Goal: Task Accomplishment & Management: Manage account settings

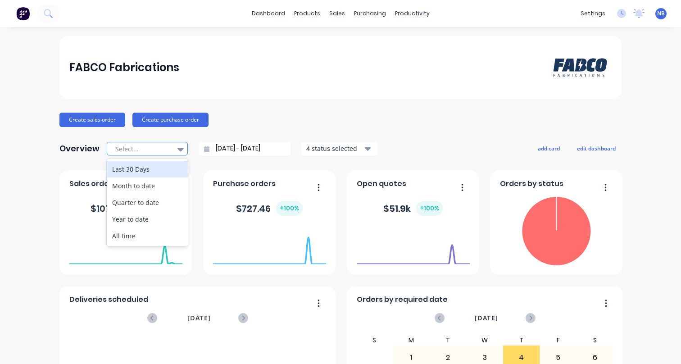
click at [168, 147] on div "Select..." at bounding box center [143, 149] width 62 height 14
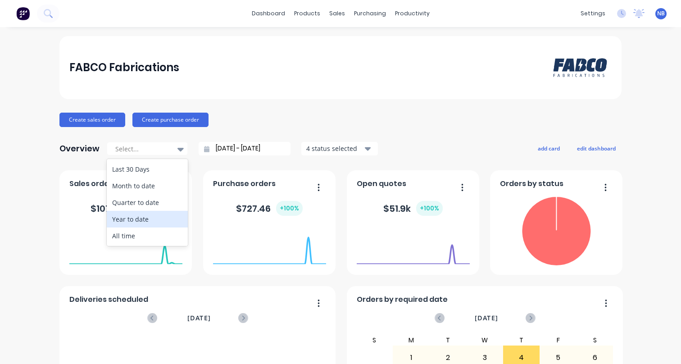
click at [158, 221] on div "Year to date" at bounding box center [147, 219] width 81 height 17
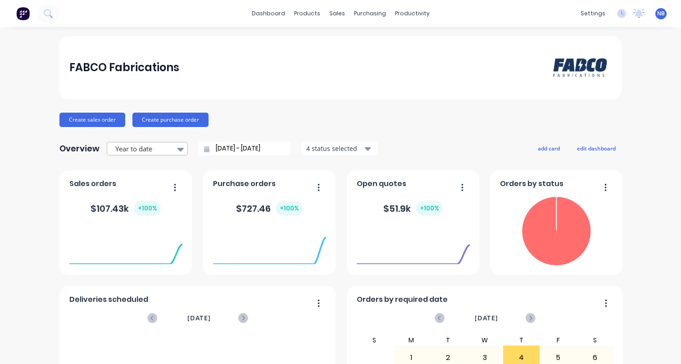
click at [177, 150] on icon at bounding box center [180, 150] width 6 height 4
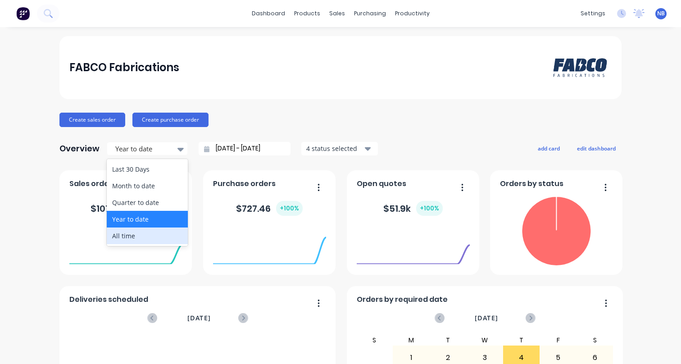
click at [140, 235] on div "All time" at bounding box center [147, 235] width 81 height 17
type input "[DATE] - [DATE]"
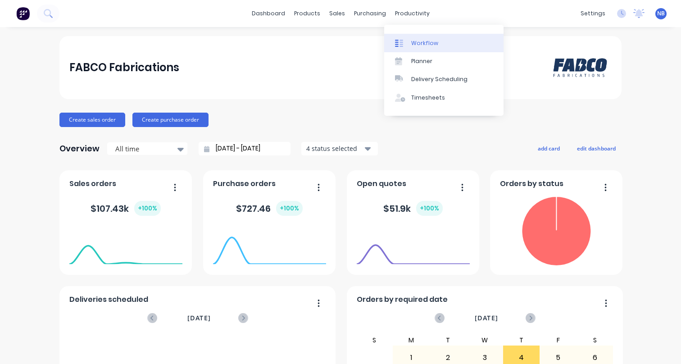
click at [405, 38] on link "Workflow" at bounding box center [443, 43] width 119 height 18
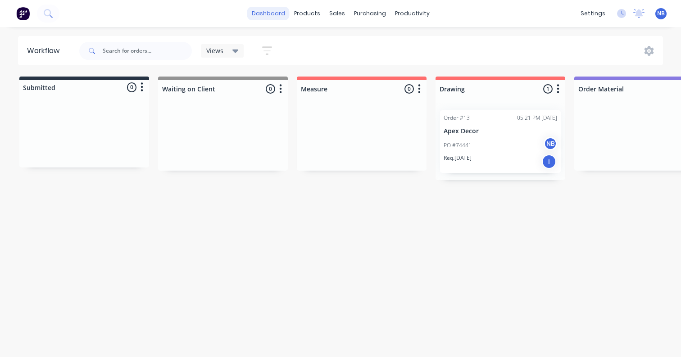
click at [278, 15] on link "dashboard" at bounding box center [268, 14] width 42 height 14
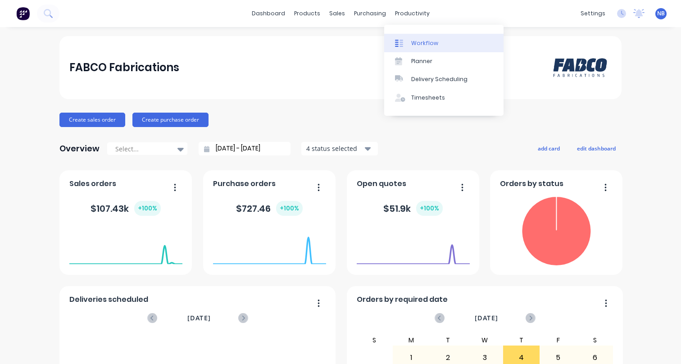
click at [407, 37] on link "Workflow" at bounding box center [443, 43] width 119 height 18
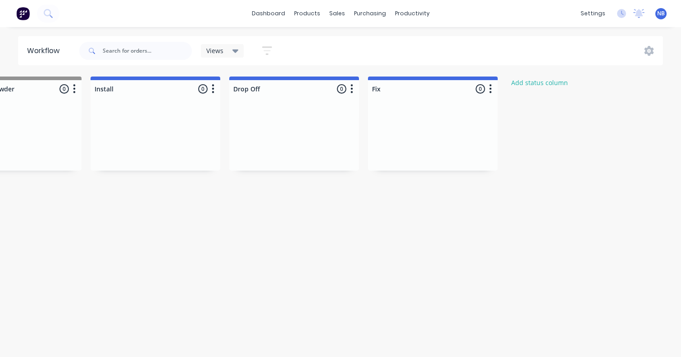
scroll to position [0, 1322]
click at [484, 89] on icon "button" at bounding box center [484, 88] width 2 height 9
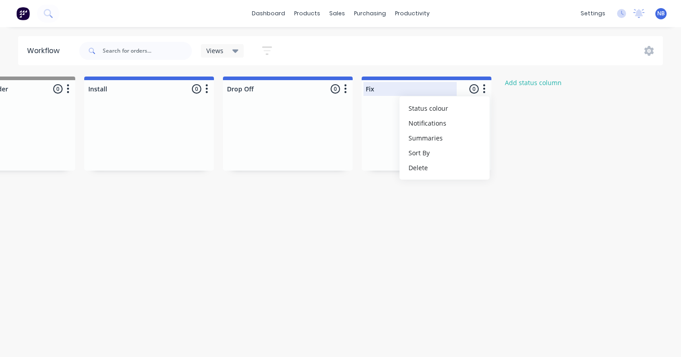
click at [397, 90] on div at bounding box center [427, 89] width 130 height 18
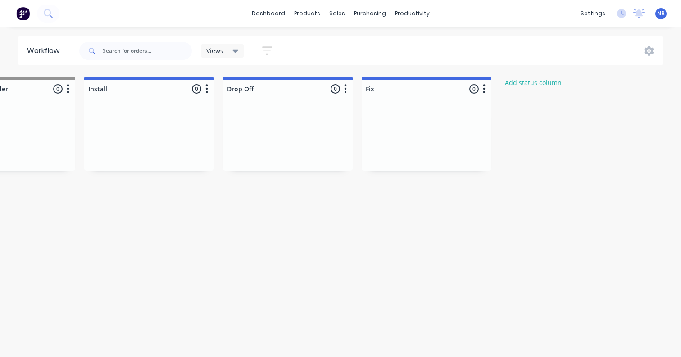
drag, startPoint x: 373, startPoint y: 89, endPoint x: 344, endPoint y: 87, distance: 29.3
click at [380, 89] on div at bounding box center [427, 89] width 130 height 18
click at [379, 89] on input "Recctify" at bounding box center [410, 88] width 89 height 9
type input "Rectify"
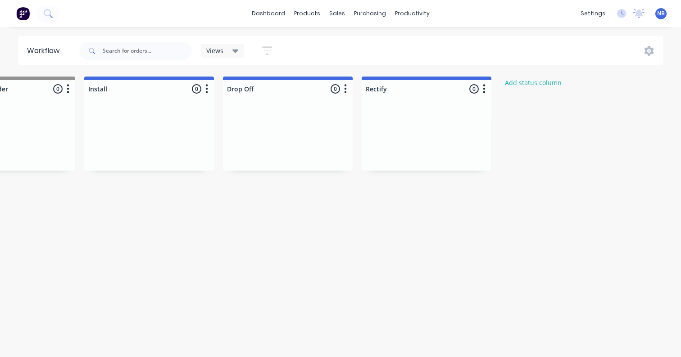
drag, startPoint x: 410, startPoint y: 173, endPoint x: 458, endPoint y: 241, distance: 84.0
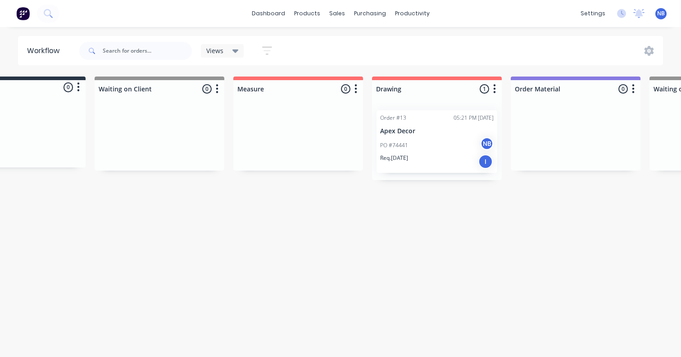
scroll to position [0, 78]
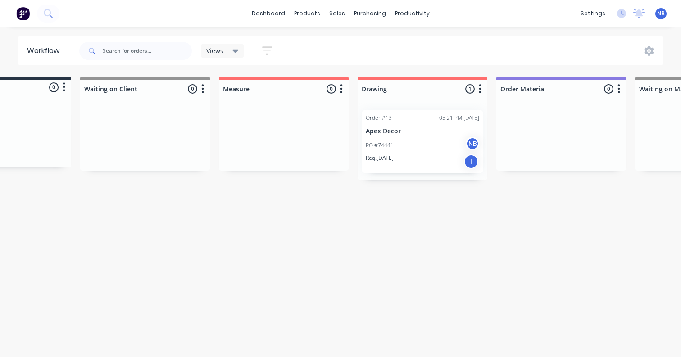
click at [239, 49] on div "Views" at bounding box center [222, 51] width 43 height 14
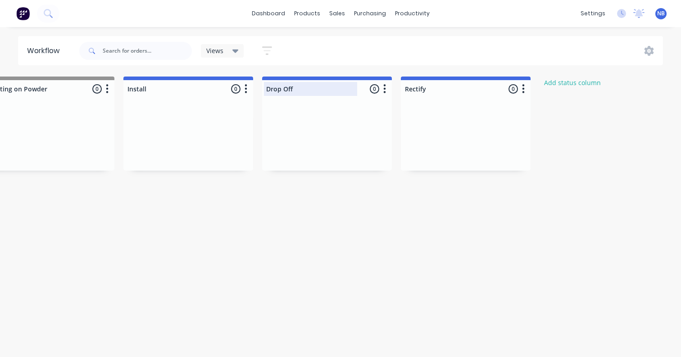
scroll to position [0, 1284]
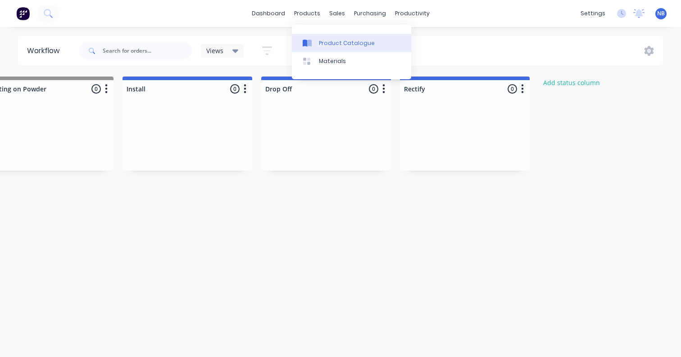
click at [310, 35] on link "Product Catalogue" at bounding box center [351, 43] width 119 height 18
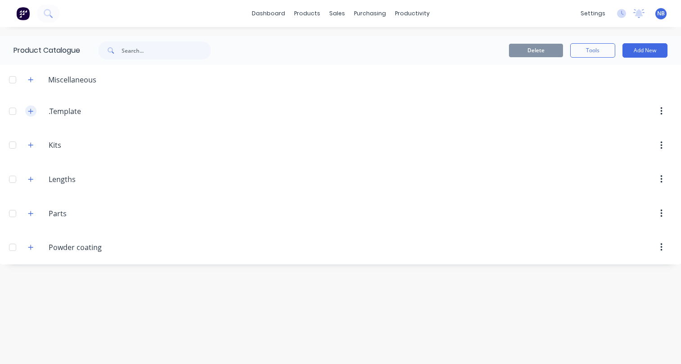
click at [34, 114] on button "button" at bounding box center [30, 110] width 11 height 11
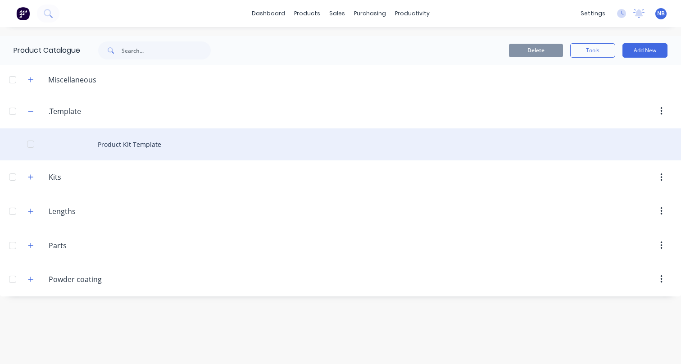
click at [126, 149] on div "Product Kit Template" at bounding box center [340, 144] width 681 height 32
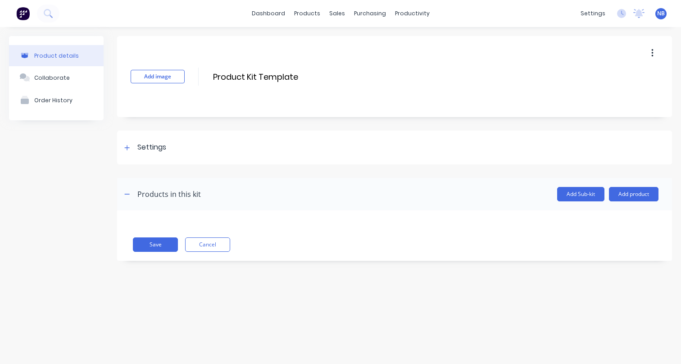
click at [656, 58] on button "button" at bounding box center [652, 53] width 21 height 16
click at [613, 78] on span "Duplicate" at bounding box center [619, 76] width 68 height 9
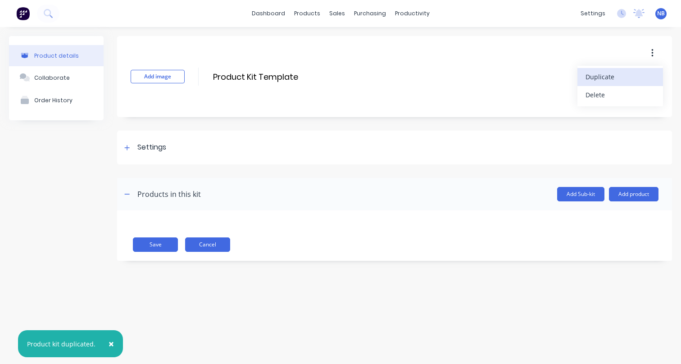
click at [214, 235] on div "Save Cancel" at bounding box center [394, 235] width 555 height 50
click at [218, 244] on button "Cancel" at bounding box center [207, 244] width 45 height 14
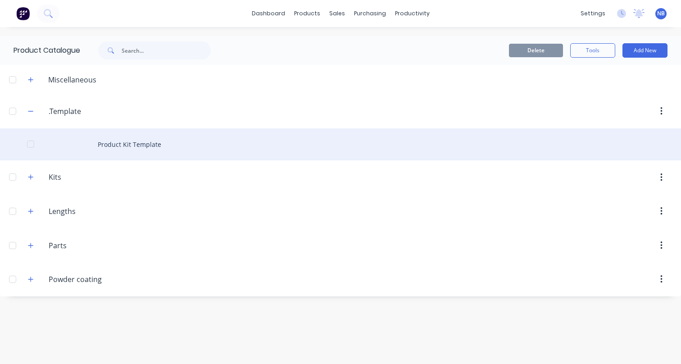
click at [78, 145] on div "Product Kit Template" at bounding box center [340, 144] width 681 height 32
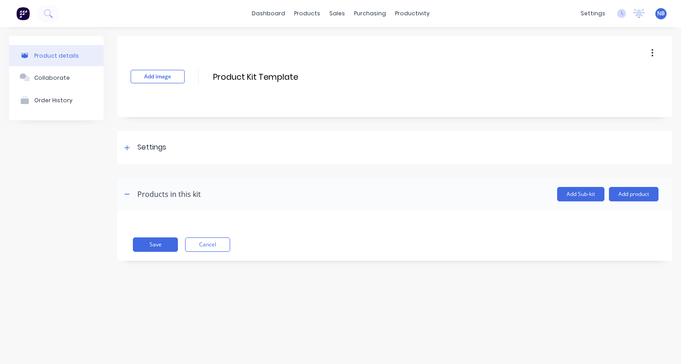
click at [652, 53] on icon "button" at bounding box center [652, 53] width 2 height 8
click at [604, 80] on span "Duplicate" at bounding box center [619, 76] width 68 height 9
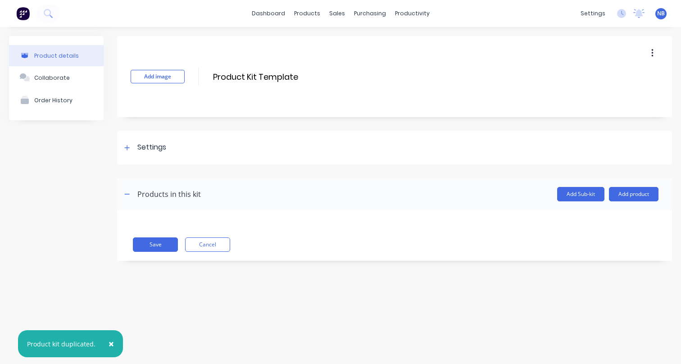
click at [75, 343] on div "Product kit duplicated." at bounding box center [61, 343] width 68 height 9
click at [313, 299] on div "Product details Collaborate Order History Add image Product Kit Template Produc…" at bounding box center [340, 186] width 681 height 319
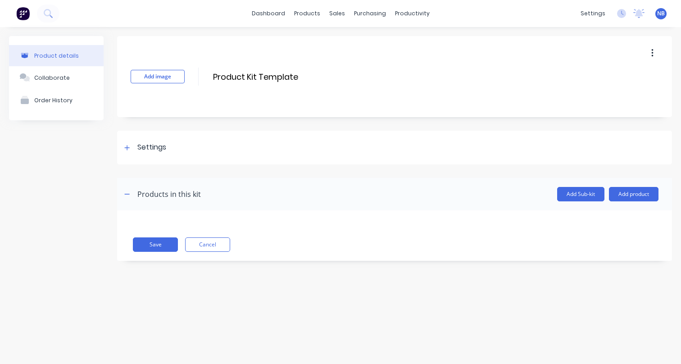
click at [654, 51] on button "button" at bounding box center [652, 53] width 21 height 16
click at [480, 154] on div "Settings" at bounding box center [394, 148] width 555 height 34
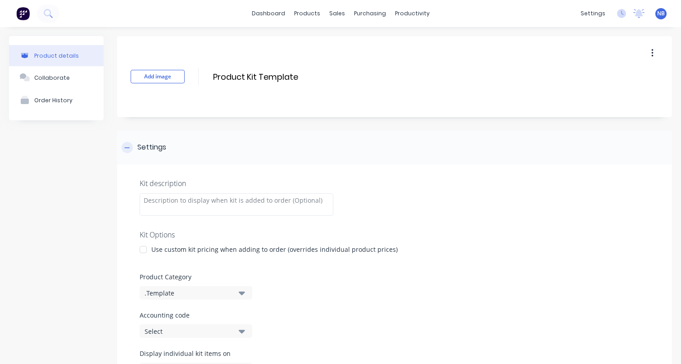
click at [234, 147] on div "Settings" at bounding box center [394, 148] width 555 height 34
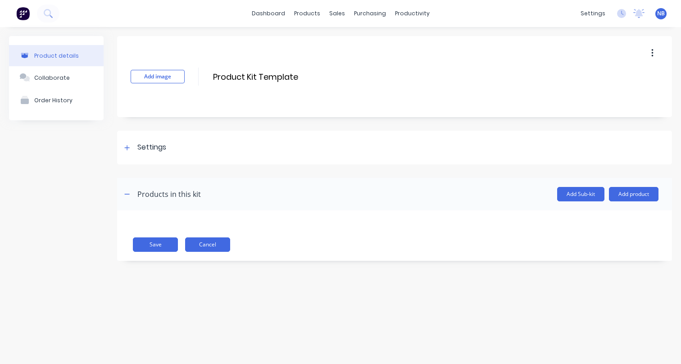
click at [220, 250] on button "Cancel" at bounding box center [207, 244] width 45 height 14
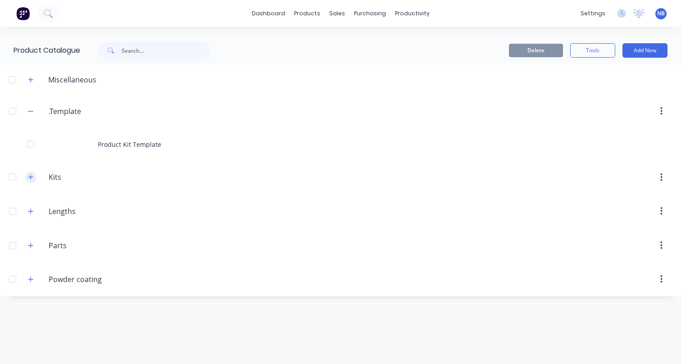
click at [26, 174] on button "button" at bounding box center [30, 177] width 11 height 11
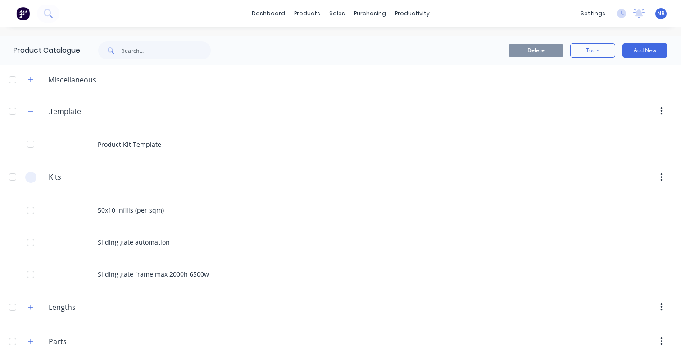
click at [32, 174] on icon "button" at bounding box center [30, 177] width 5 height 6
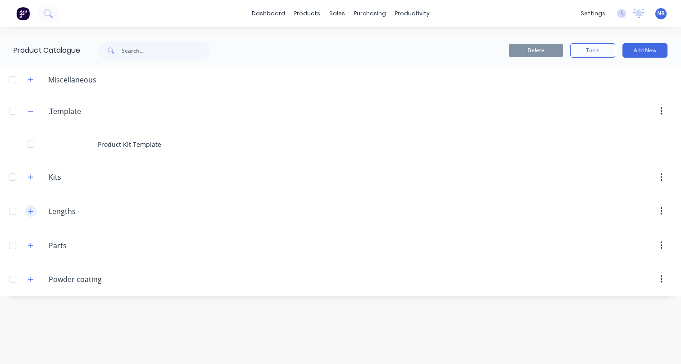
click at [33, 206] on span at bounding box center [30, 210] width 11 height 11
click at [33, 208] on icon "button" at bounding box center [30, 211] width 5 height 6
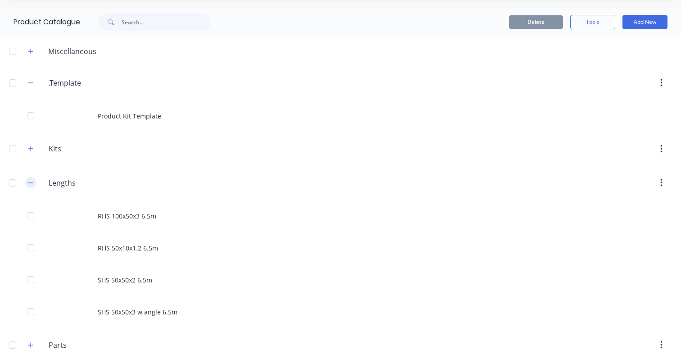
scroll to position [45, 0]
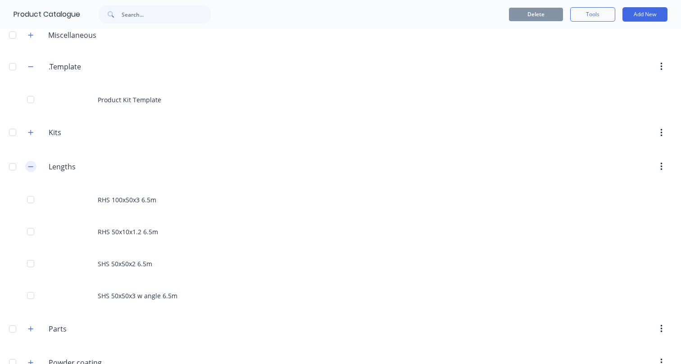
click at [27, 167] on button "button" at bounding box center [30, 166] width 11 height 11
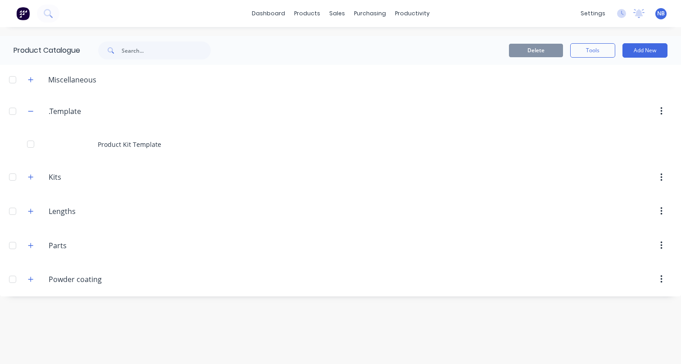
click at [37, 216] on div "Lengths Lengths" at bounding box center [91, 211] width 141 height 16
click at [33, 215] on button "button" at bounding box center [30, 210] width 11 height 11
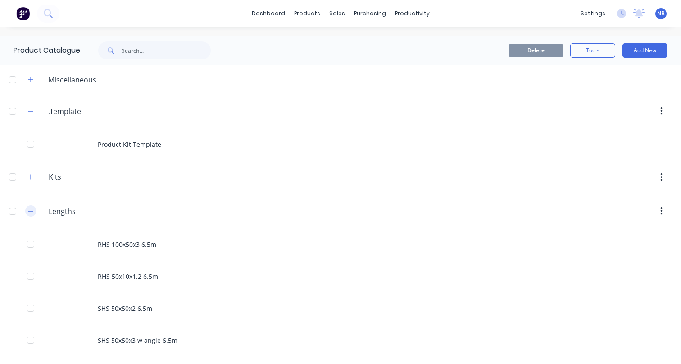
scroll to position [69, 0]
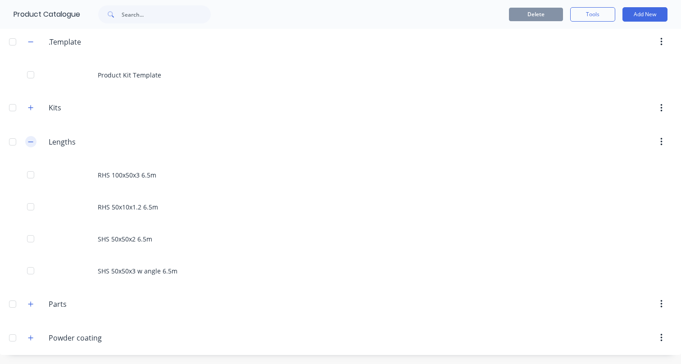
click at [28, 145] on button "button" at bounding box center [30, 141] width 11 height 11
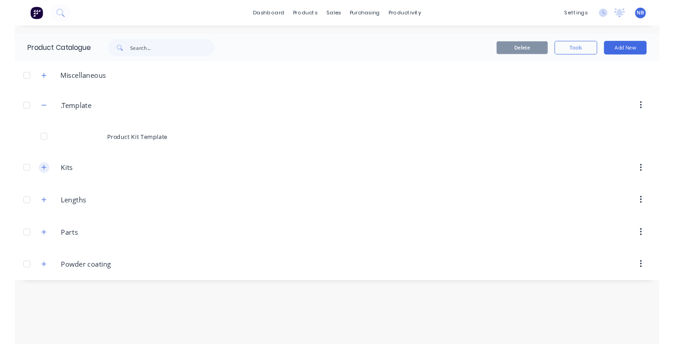
scroll to position [0, 0]
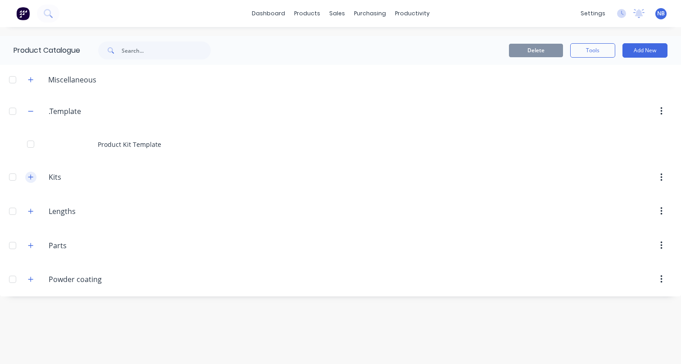
click at [35, 180] on button "button" at bounding box center [30, 177] width 11 height 11
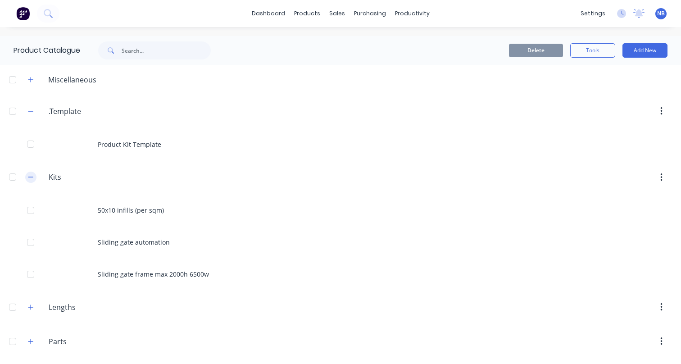
click at [32, 178] on icon "button" at bounding box center [30, 177] width 5 height 6
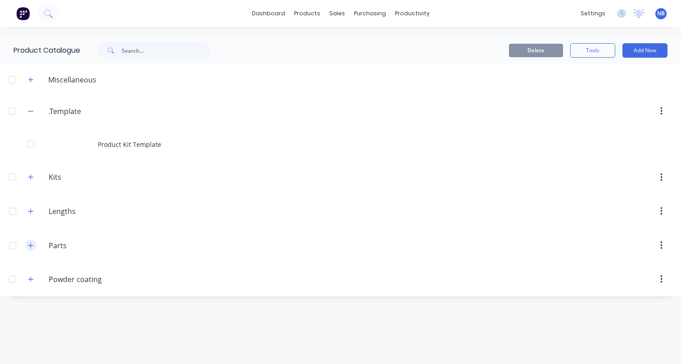
click at [26, 244] on button "button" at bounding box center [30, 245] width 11 height 11
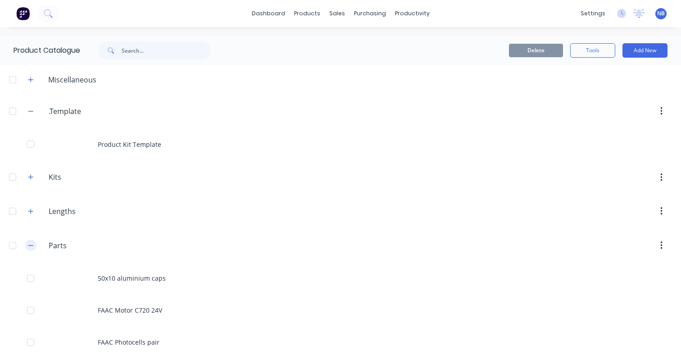
click at [27, 245] on button "button" at bounding box center [30, 245] width 11 height 11
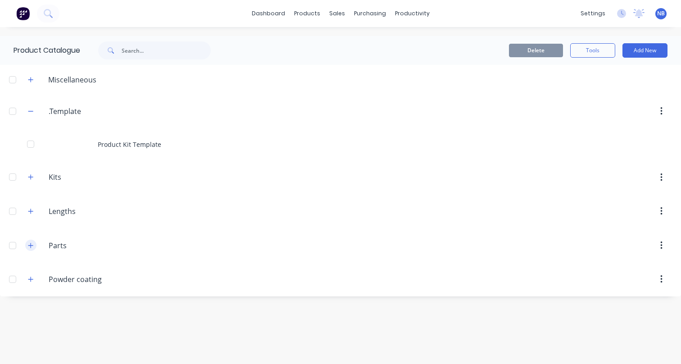
click at [34, 245] on button "button" at bounding box center [30, 245] width 11 height 11
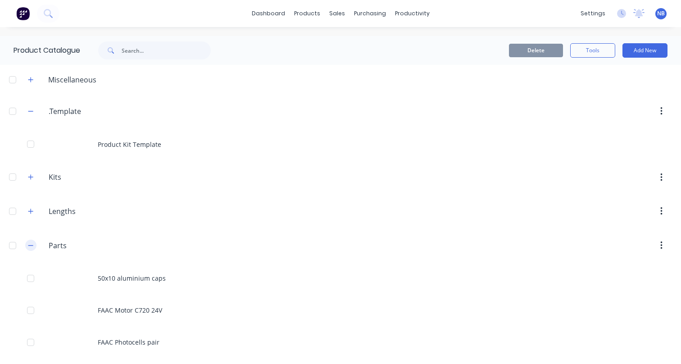
click at [34, 245] on button "button" at bounding box center [30, 245] width 11 height 11
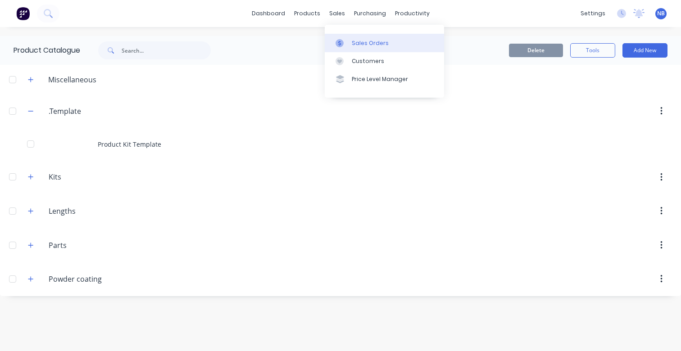
click at [356, 45] on div "Sales Orders" at bounding box center [370, 43] width 37 height 8
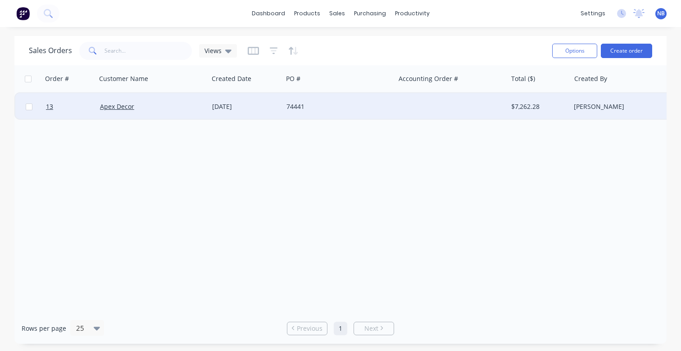
click at [163, 109] on div "Apex Decor" at bounding box center [150, 106] width 100 height 9
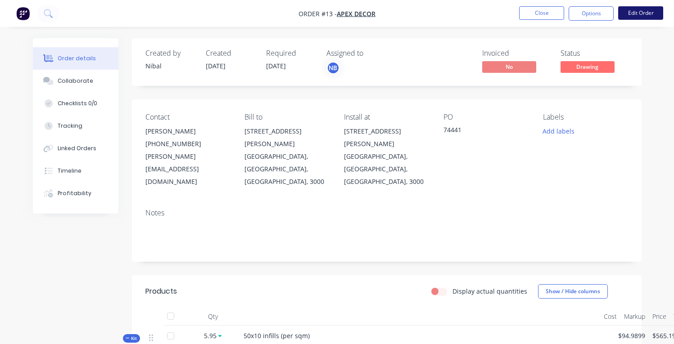
click at [623, 13] on button "Edit Order" at bounding box center [640, 13] width 45 height 14
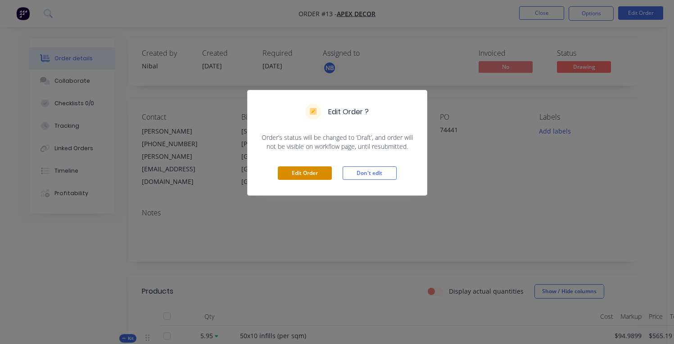
click at [326, 167] on button "Edit Order" at bounding box center [305, 174] width 54 height 14
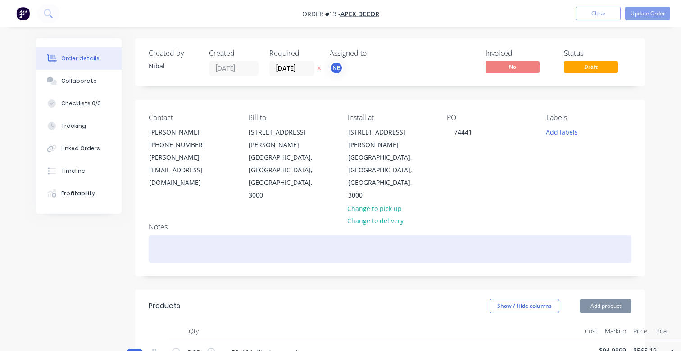
type input "$27.98"
type input "$499.44"
type input "$0.65"
type input "$65.75"
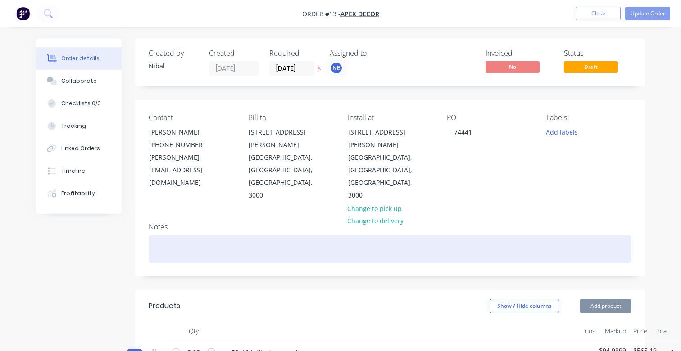
type input "$130.00"
type input "$58.87"
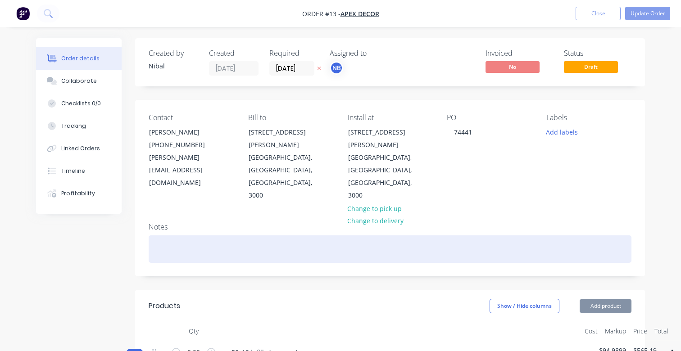
type input "$58.87"
type input "$135.00"
type input "$90.00"
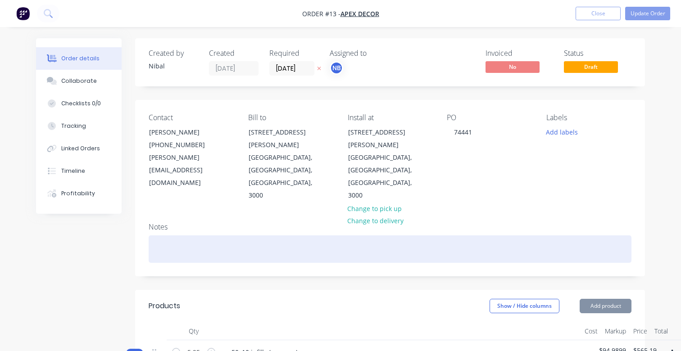
type input "$90.00"
type input "$2,025.00"
type input "$100.00"
type input "$25.00"
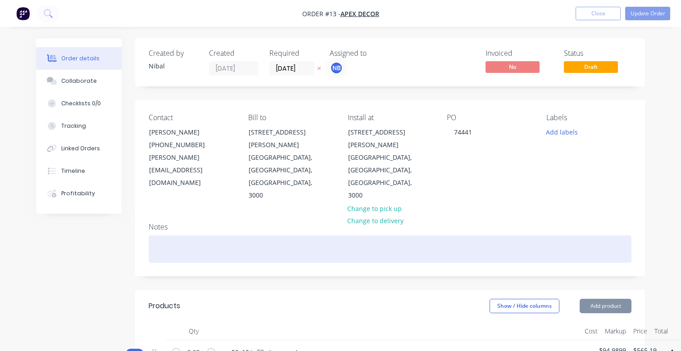
type input "$100.00"
type input "$20.00"
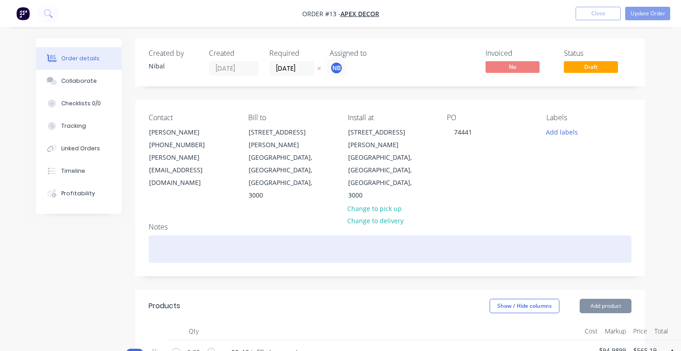
type input "$28.00"
type input "$84.00"
type input "$20.00"
type input "$40.00"
type input "$763.51"
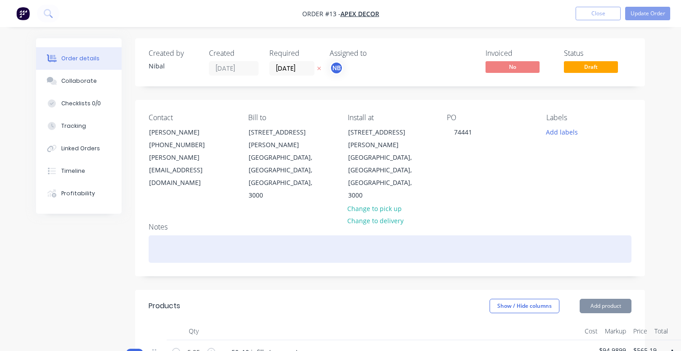
type input "$763.51"
type input "$90.00"
type input "$2,025.00"
type input "$90.00"
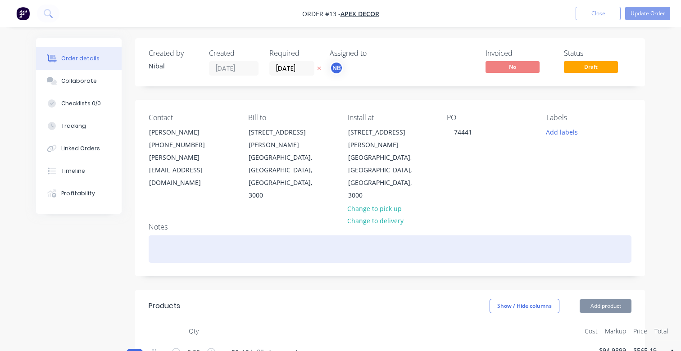
type input "$535.50"
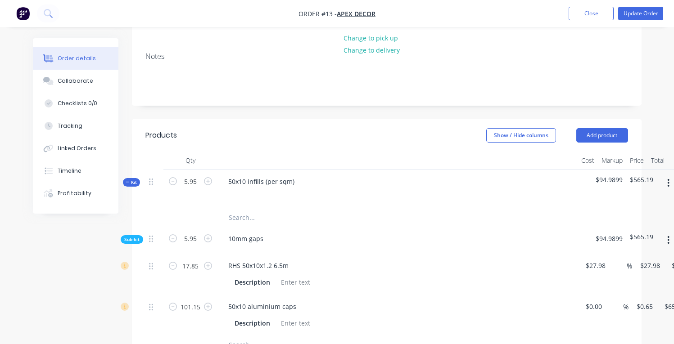
scroll to position [162, 0]
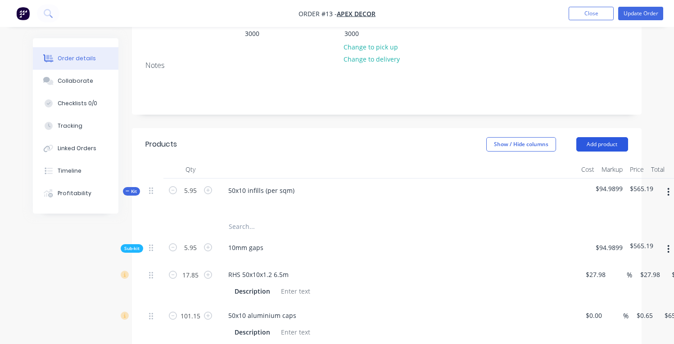
click at [589, 137] on button "Add product" at bounding box center [602, 144] width 52 height 14
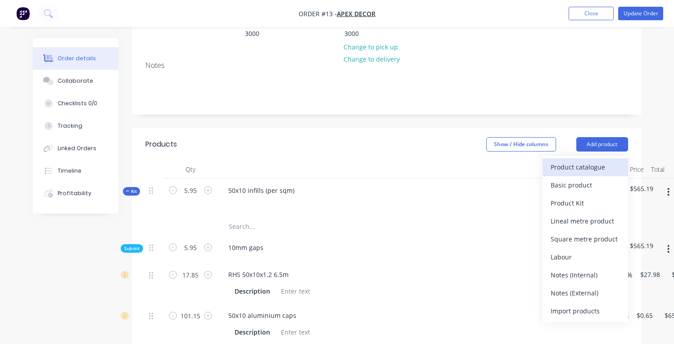
click at [584, 161] on div "Product catalogue" at bounding box center [585, 167] width 69 height 13
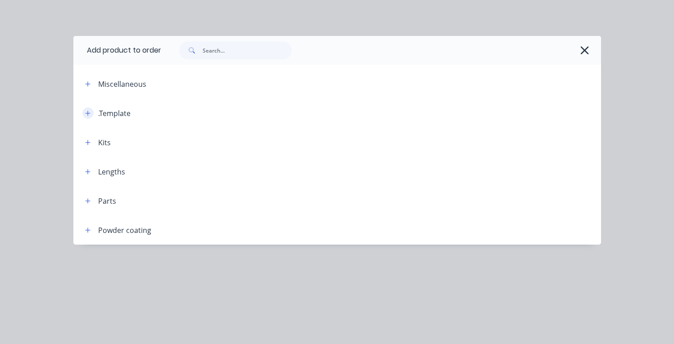
click at [91, 113] on button "button" at bounding box center [87, 113] width 11 height 11
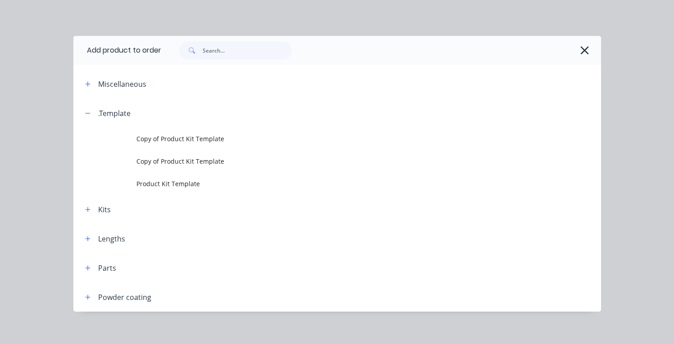
click at [188, 184] on span "Product Kit Template" at bounding box center [321, 183] width 371 height 9
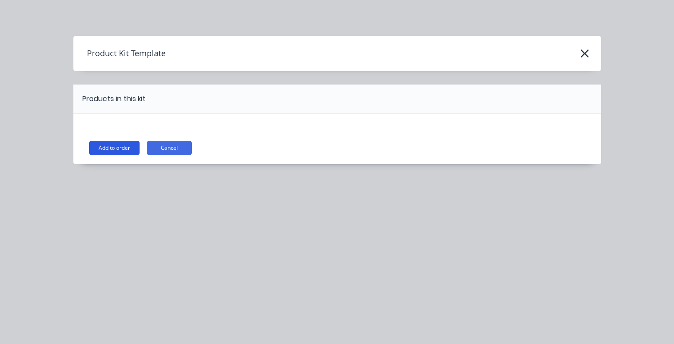
click at [126, 150] on button "Add to order" at bounding box center [114, 148] width 50 height 14
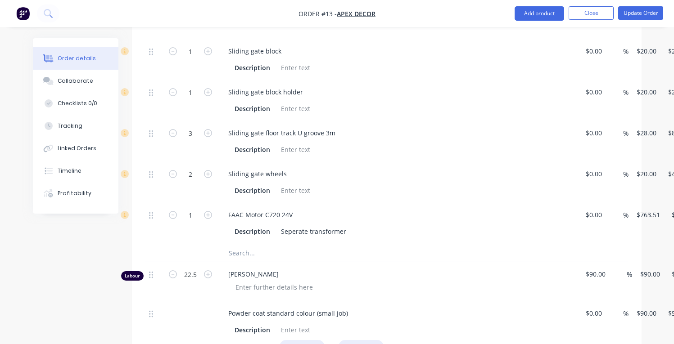
scroll to position [1031, 0]
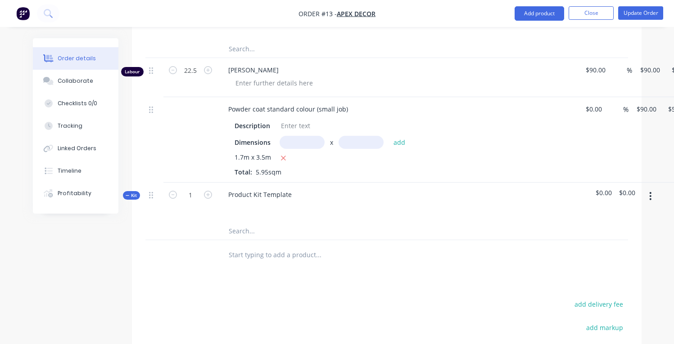
click at [253, 222] on input "text" at bounding box center [318, 231] width 180 height 18
click at [264, 188] on div "Product Kit Template" at bounding box center [260, 194] width 78 height 13
click at [647, 188] on button "button" at bounding box center [650, 196] width 21 height 16
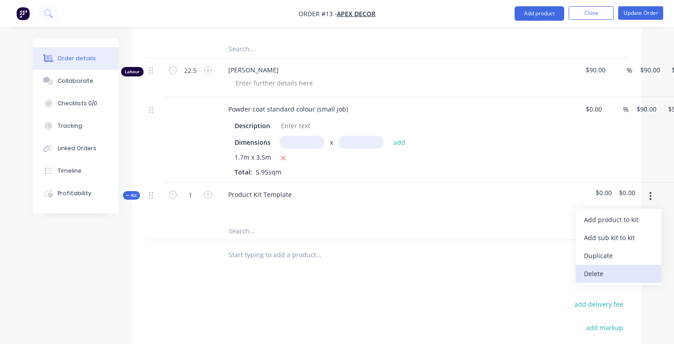
click at [622, 267] on div "Delete" at bounding box center [618, 273] width 69 height 13
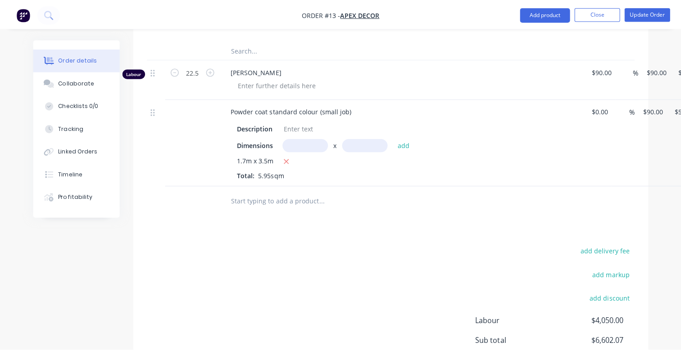
scroll to position [0, 0]
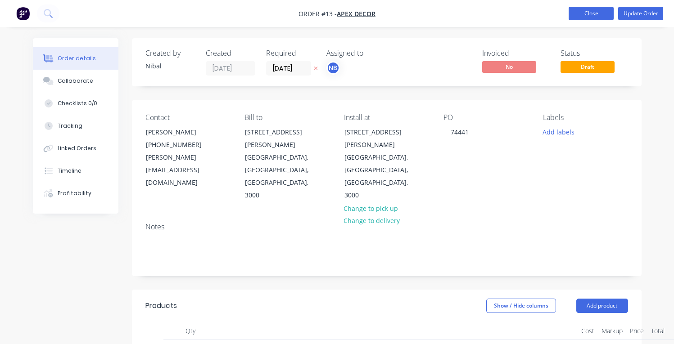
click at [585, 18] on button "Close" at bounding box center [591, 14] width 45 height 14
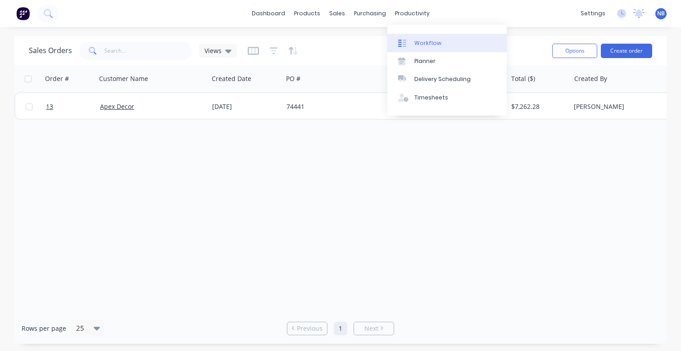
click at [416, 36] on link "Workflow" at bounding box center [446, 43] width 119 height 18
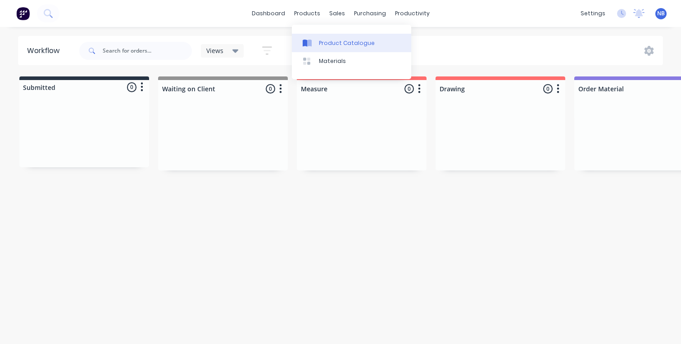
click at [323, 40] on div "Product Catalogue" at bounding box center [347, 43] width 56 height 8
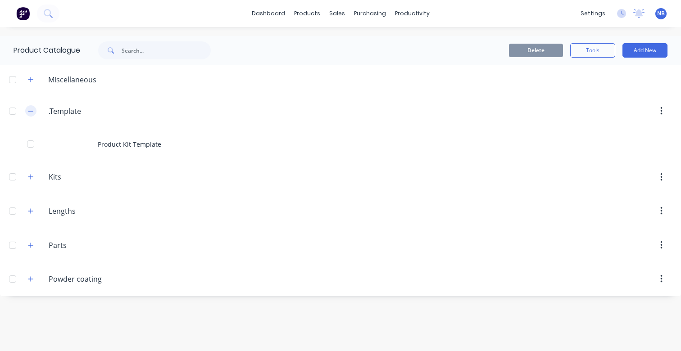
click at [27, 108] on button "button" at bounding box center [30, 110] width 11 height 11
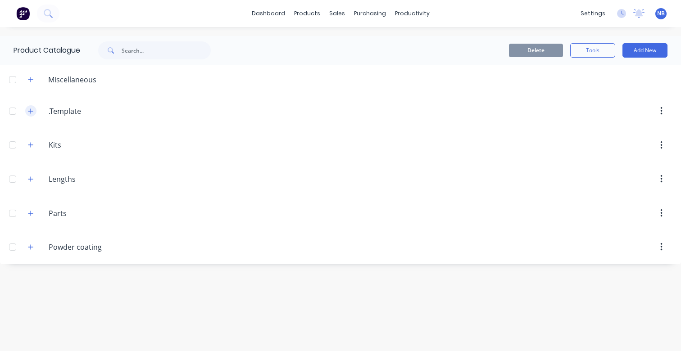
click at [27, 109] on button "button" at bounding box center [30, 110] width 11 height 11
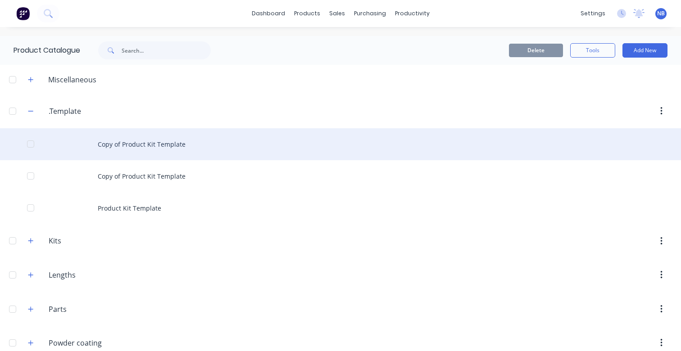
click at [29, 145] on div at bounding box center [31, 144] width 18 height 18
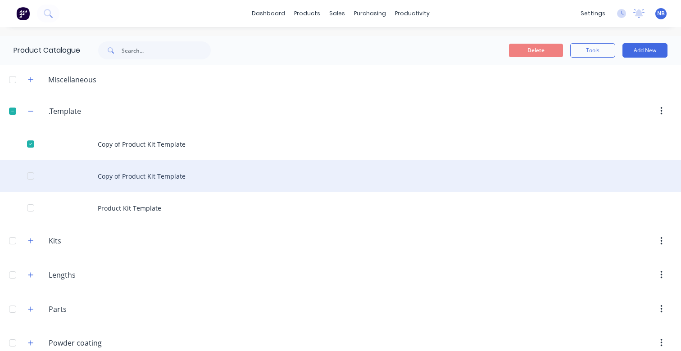
click at [32, 177] on div at bounding box center [31, 176] width 18 height 18
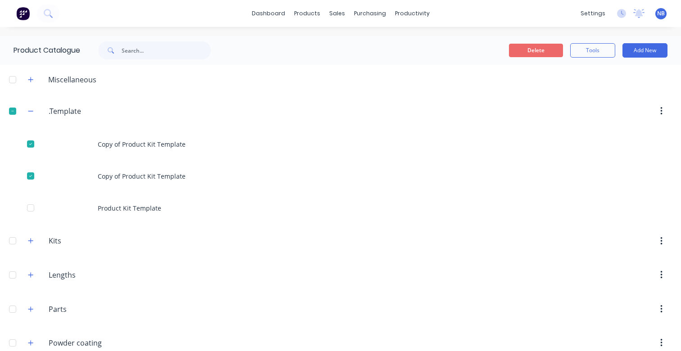
click at [535, 44] on button "Delete" at bounding box center [536, 51] width 54 height 14
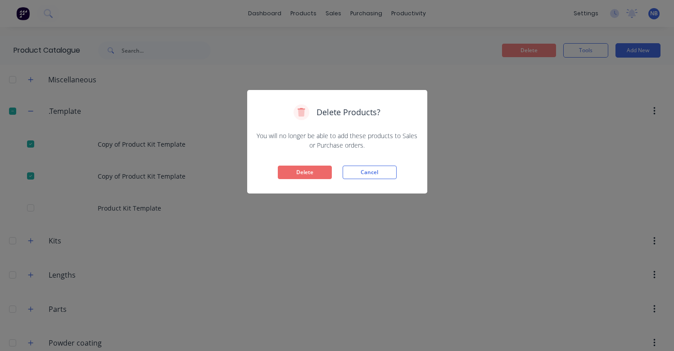
click at [326, 169] on button "Delete" at bounding box center [305, 173] width 54 height 14
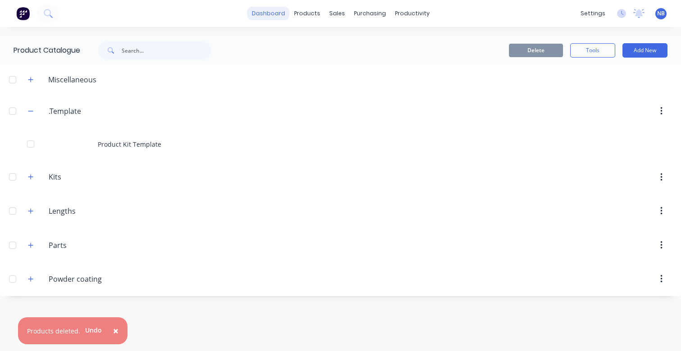
click at [275, 9] on link "dashboard" at bounding box center [268, 14] width 42 height 14
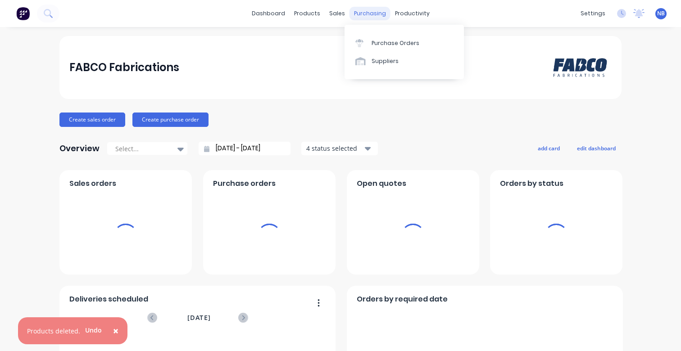
click at [369, 16] on div "purchasing" at bounding box center [369, 14] width 41 height 14
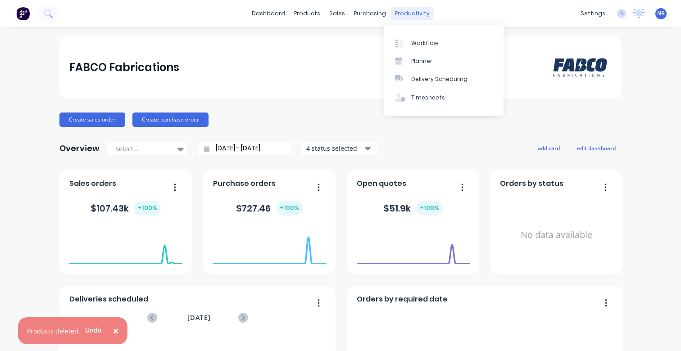
click at [402, 15] on div "productivity" at bounding box center [412, 14] width 44 height 14
